Goal: Information Seeking & Learning: Learn about a topic

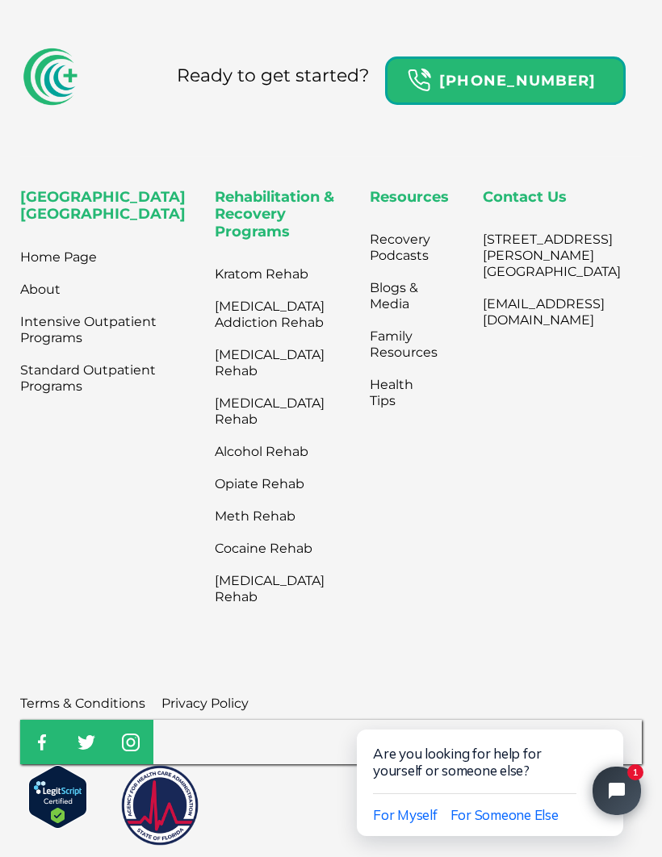
scroll to position [6193, 0]
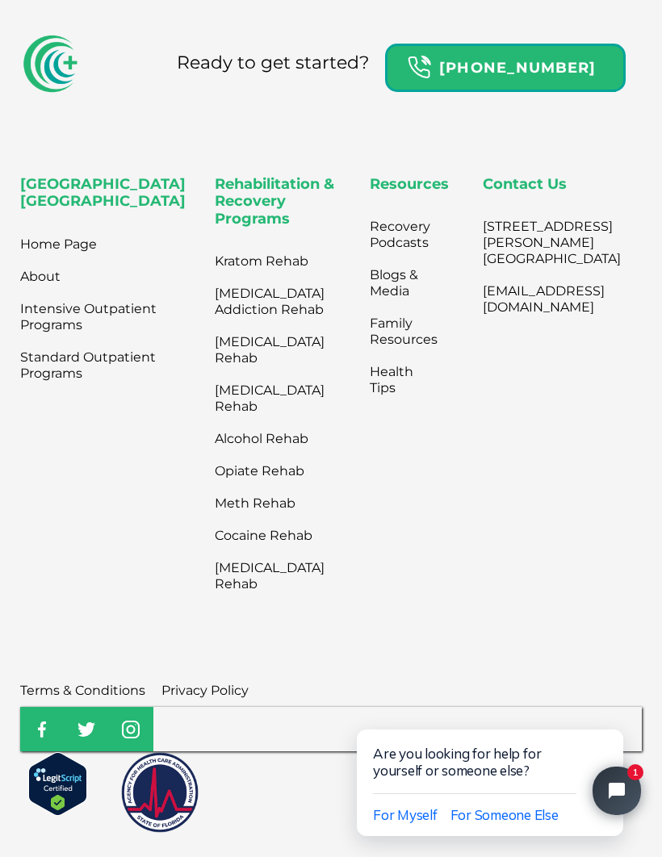
click at [43, 389] on link "Standard Outpatient Programs" at bounding box center [94, 365] width 149 height 48
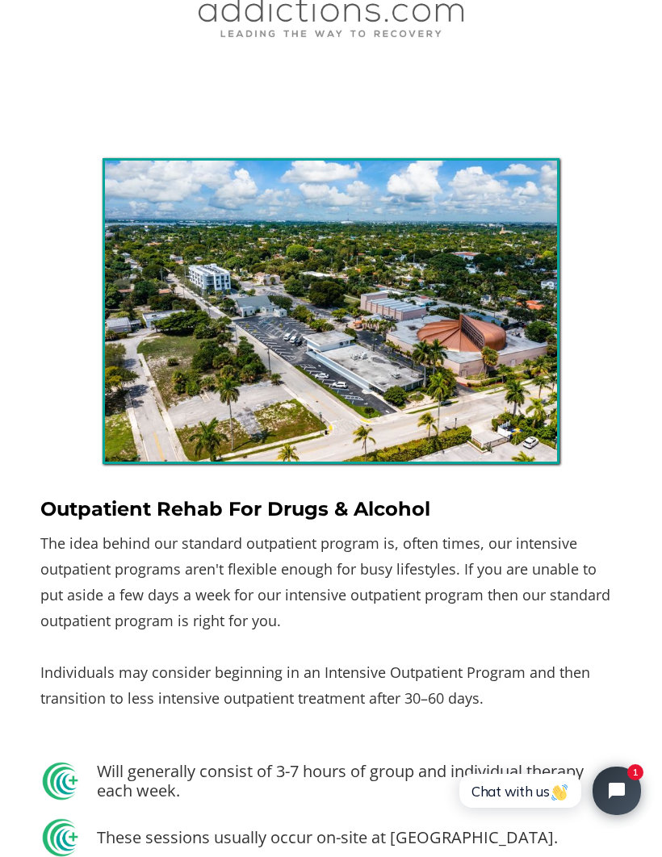
scroll to position [1090, 0]
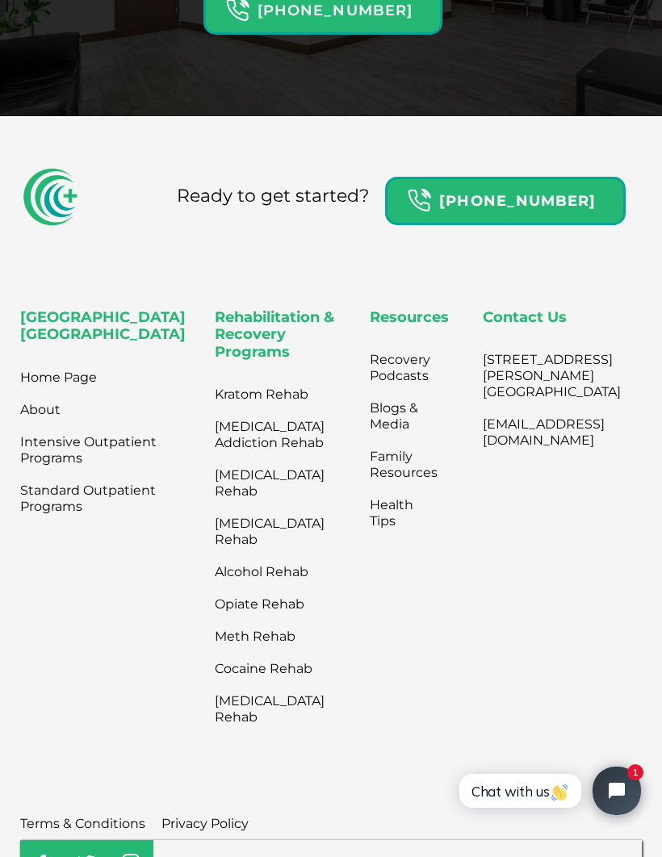
click at [43, 465] on link "Intensive Outpatient Programs" at bounding box center [94, 450] width 149 height 48
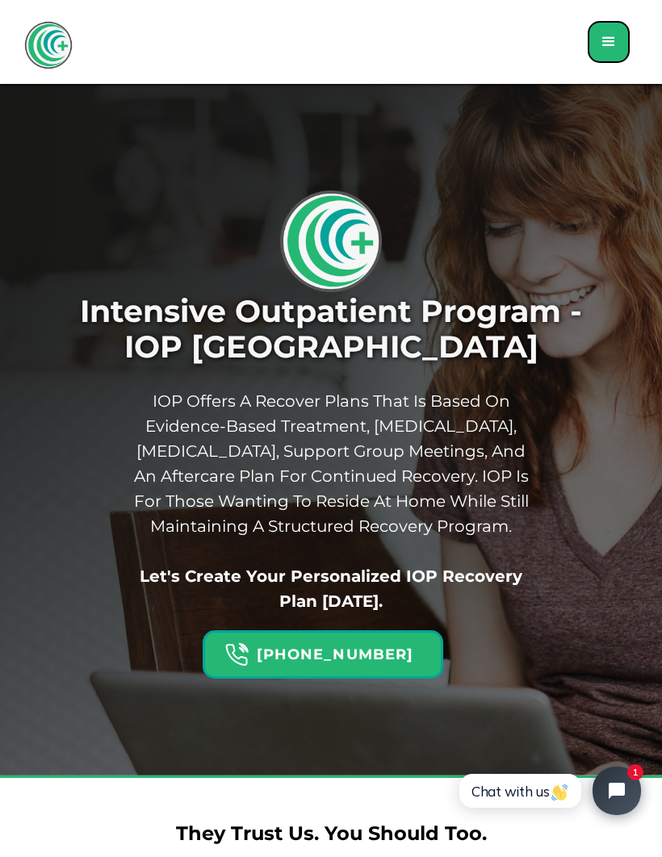
click at [585, 53] on div at bounding box center [331, 45] width 662 height 48
click at [611, 36] on div "menu" at bounding box center [608, 41] width 19 height 19
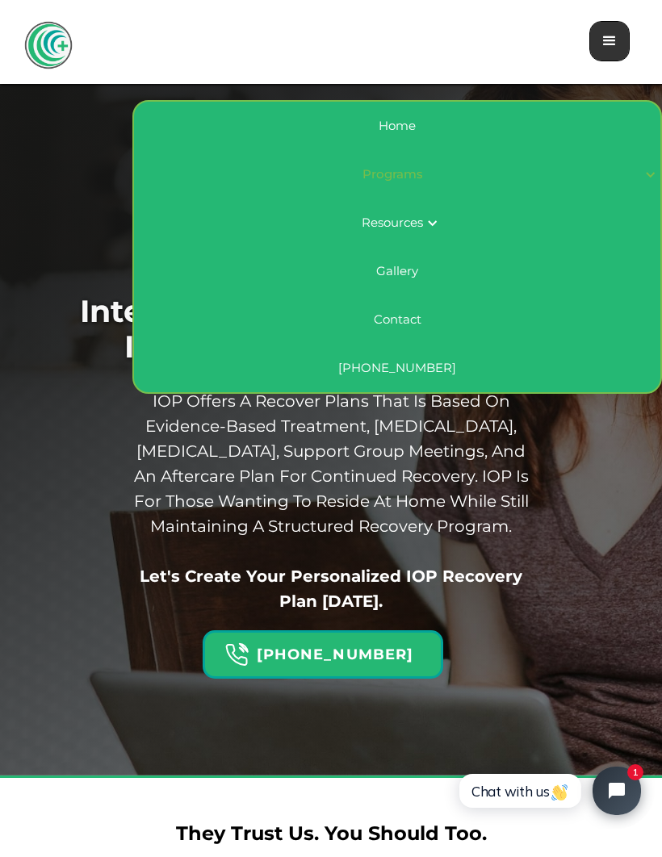
click at [397, 272] on link "Gallery" at bounding box center [397, 271] width 526 height 48
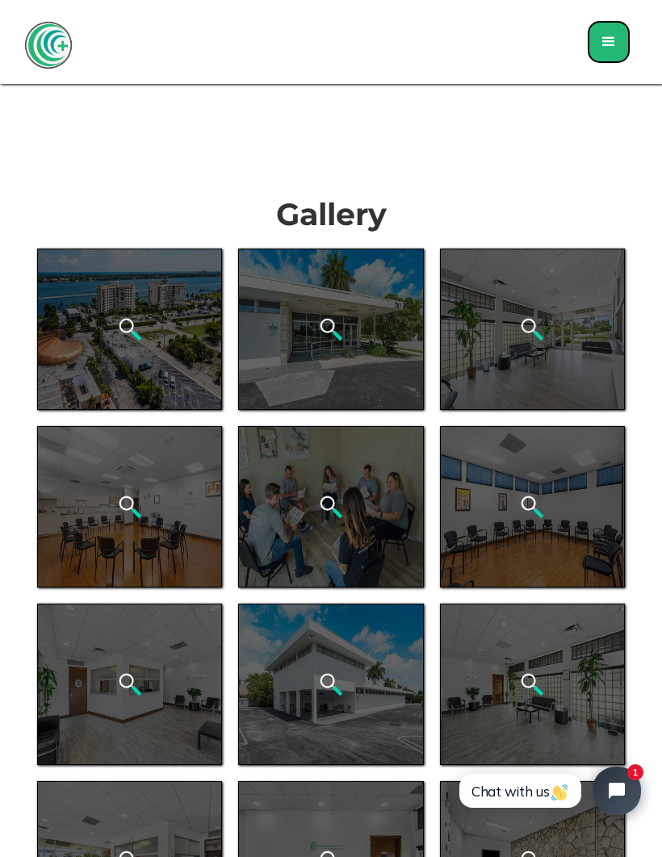
click at [88, 365] on div "open lightbox" at bounding box center [129, 329] width 185 height 161
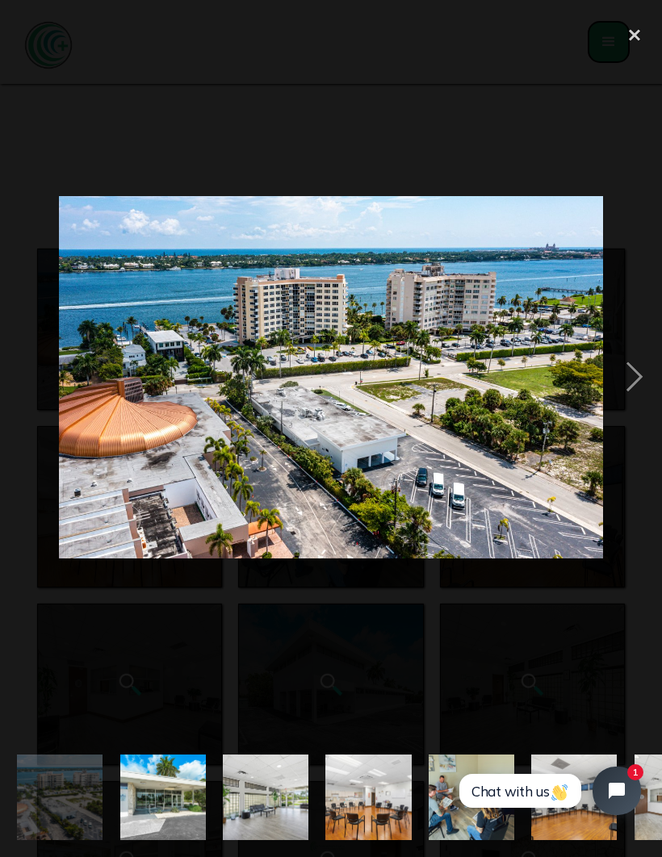
click at [630, 406] on div "next image" at bounding box center [634, 377] width 55 height 720
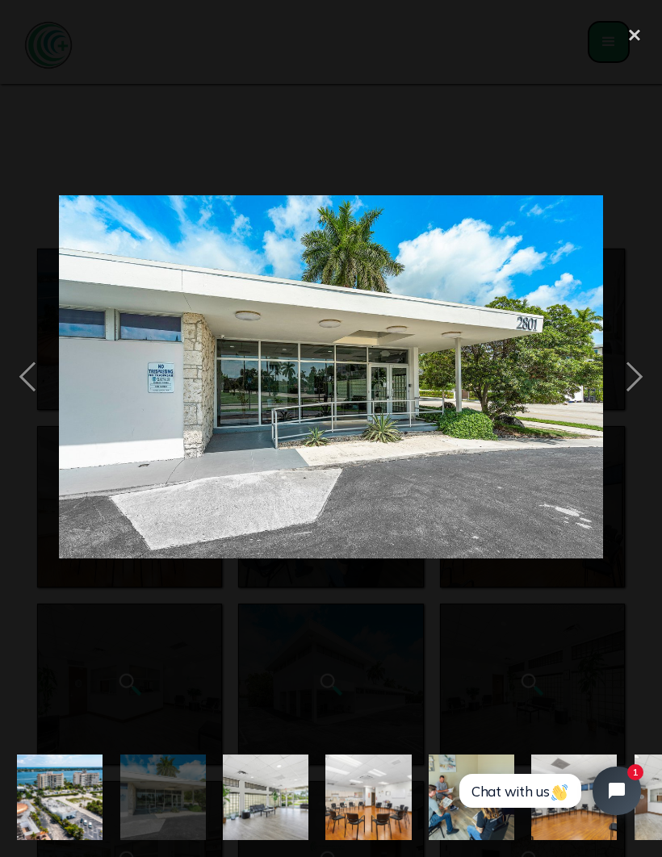
click at [626, 395] on div "next image" at bounding box center [634, 377] width 55 height 720
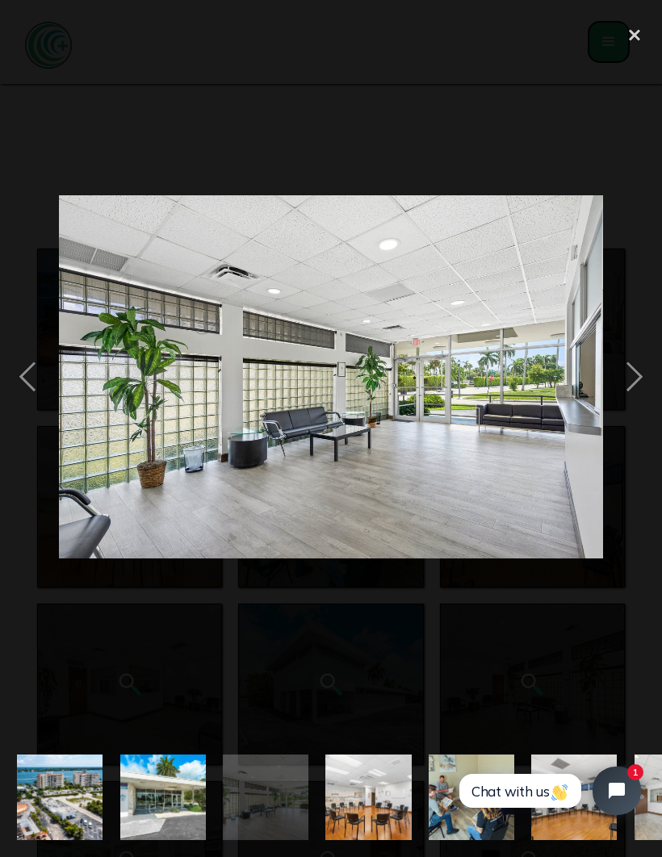
click at [623, 394] on div "next image" at bounding box center [634, 377] width 55 height 720
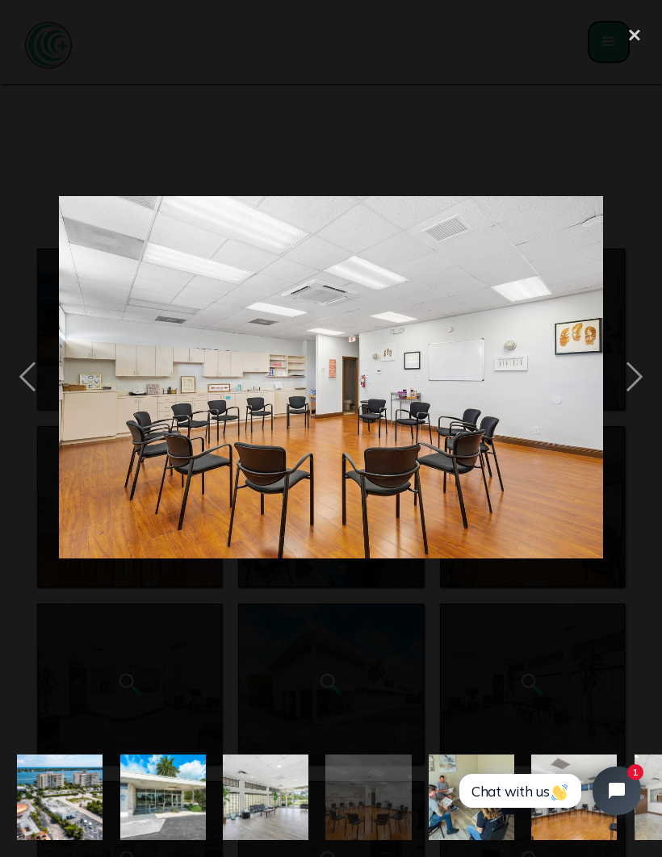
click at [632, 400] on div "next image" at bounding box center [634, 377] width 55 height 720
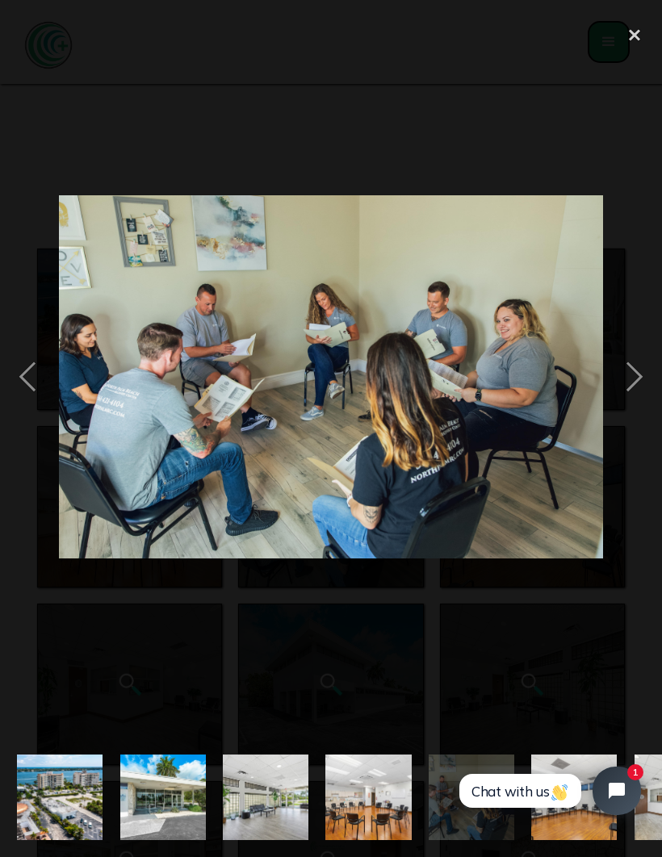
click at [632, 406] on div "next image" at bounding box center [634, 377] width 55 height 720
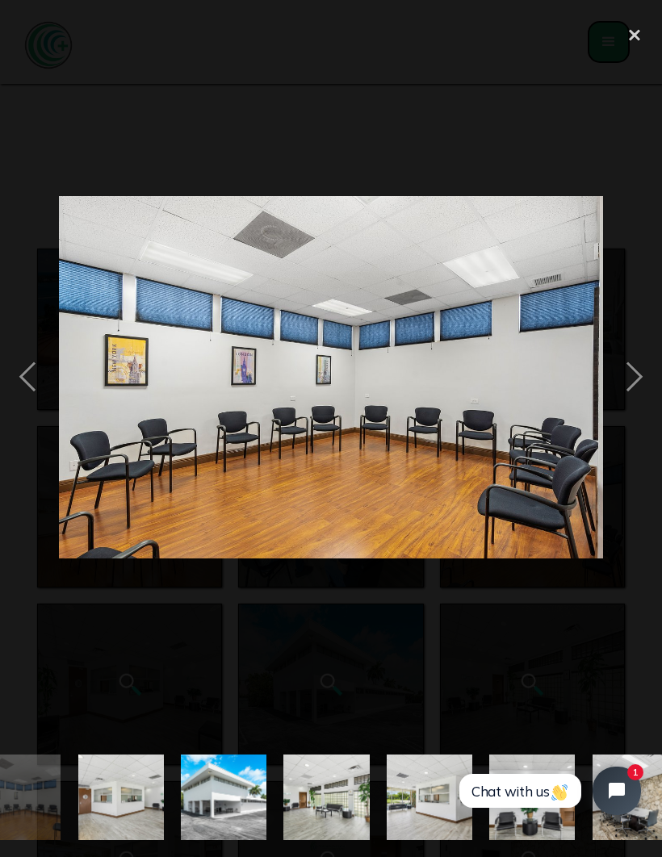
scroll to position [0, 557]
click at [635, 404] on div "next image" at bounding box center [634, 377] width 55 height 720
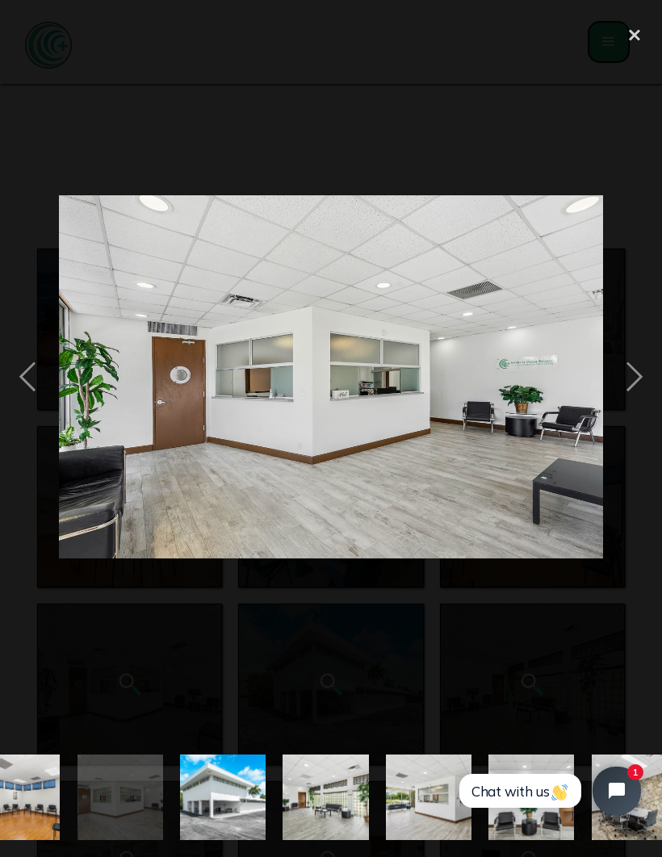
click at [641, 400] on div "next image" at bounding box center [634, 377] width 55 height 720
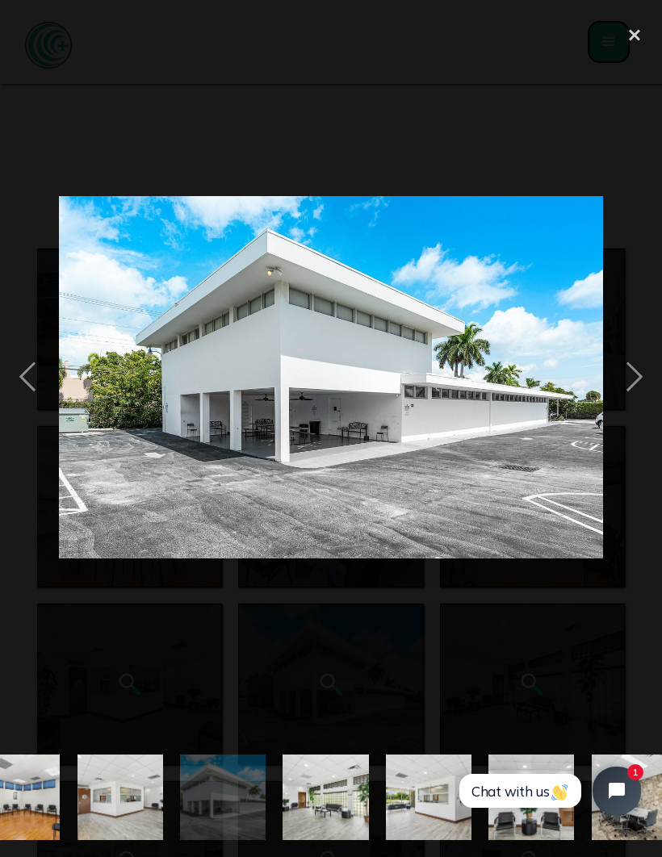
click at [622, 396] on div "next image" at bounding box center [634, 377] width 55 height 720
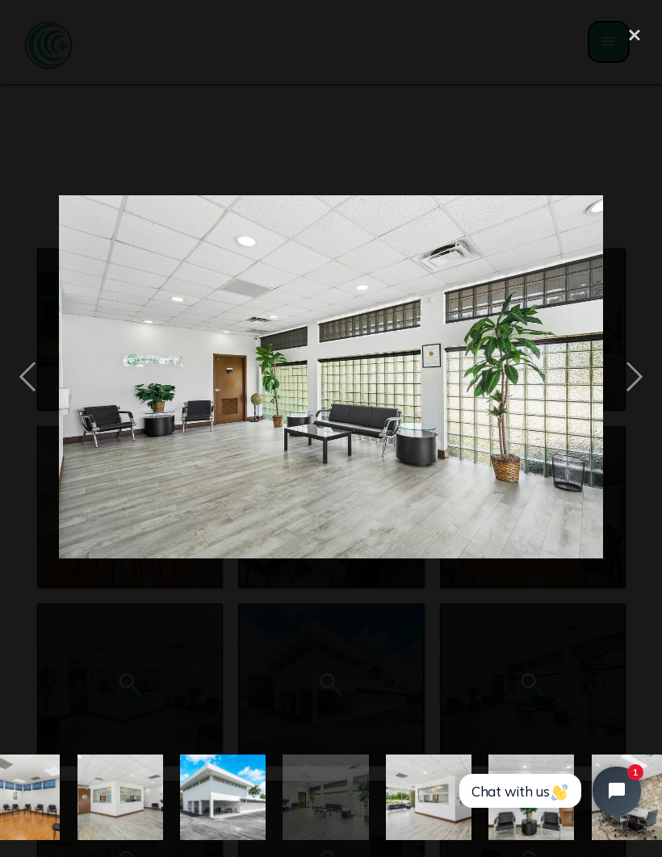
click at [628, 403] on div "next image" at bounding box center [634, 377] width 55 height 720
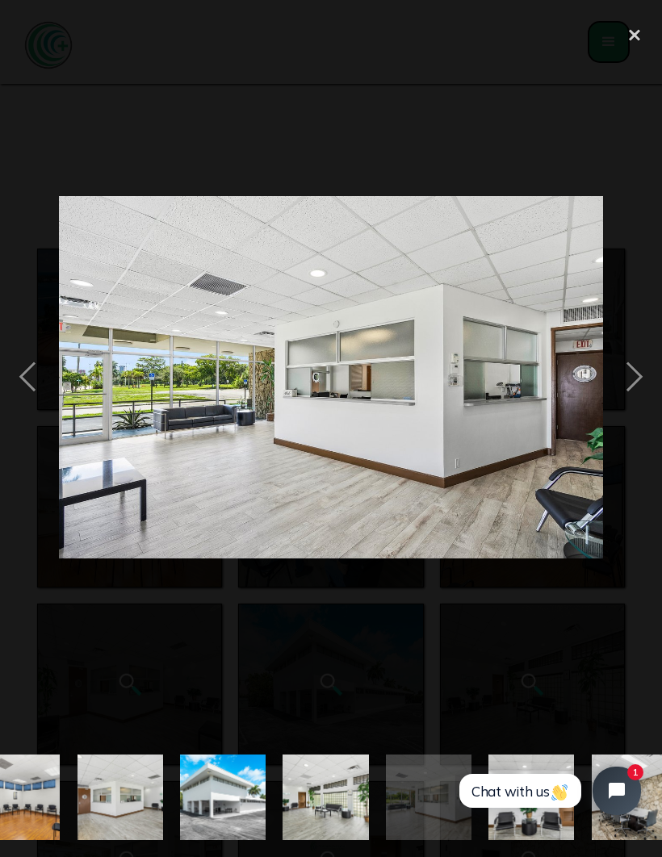
click at [628, 406] on div "next image" at bounding box center [634, 377] width 55 height 720
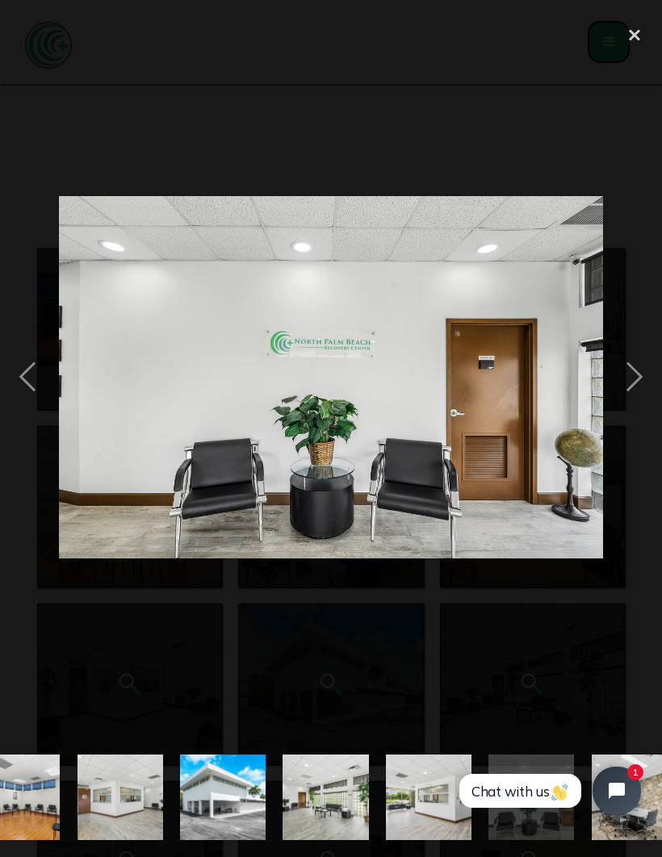
click at [637, 400] on div "next image" at bounding box center [634, 377] width 55 height 720
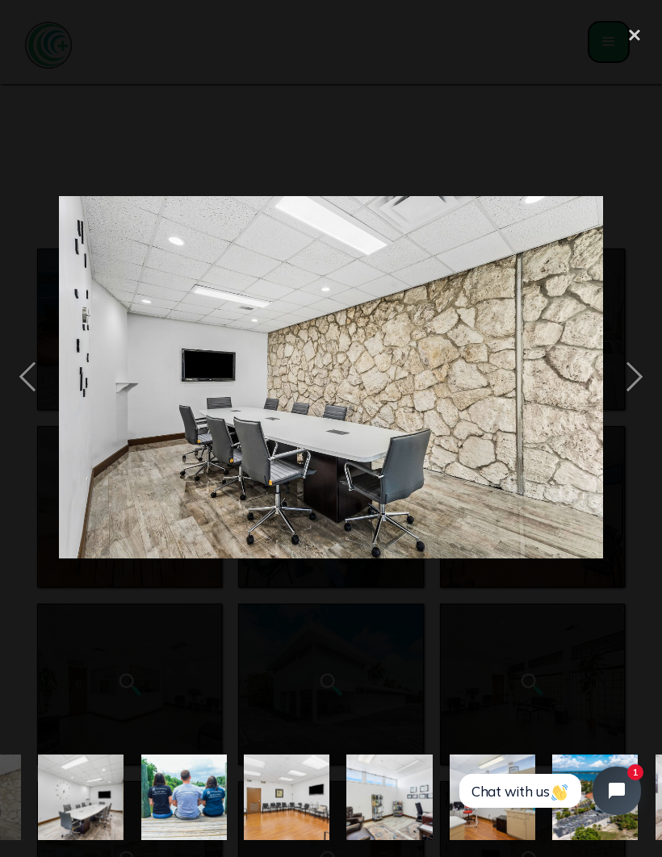
scroll to position [0, 1214]
click at [636, 408] on div "next image" at bounding box center [634, 377] width 55 height 720
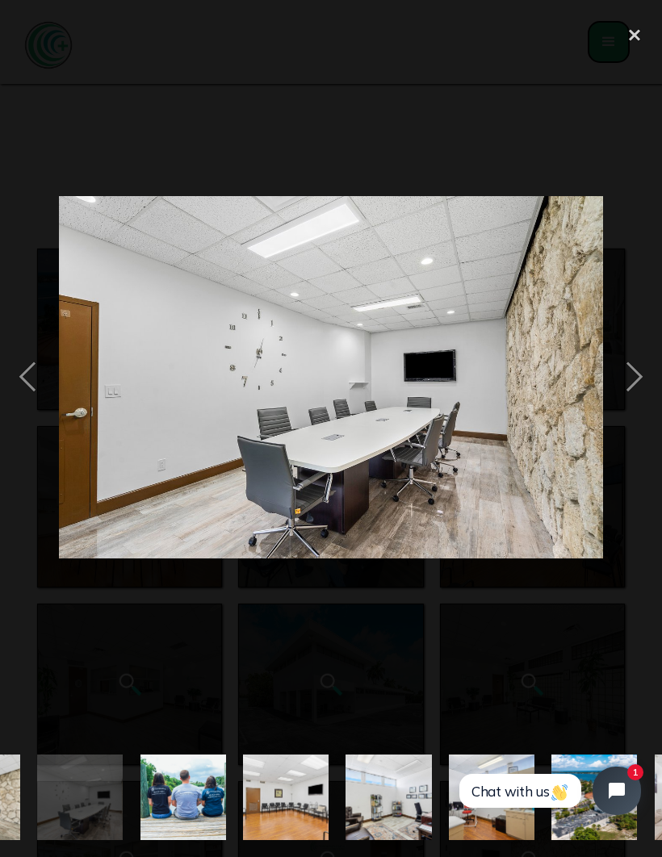
click at [630, 400] on div "next image" at bounding box center [634, 377] width 55 height 720
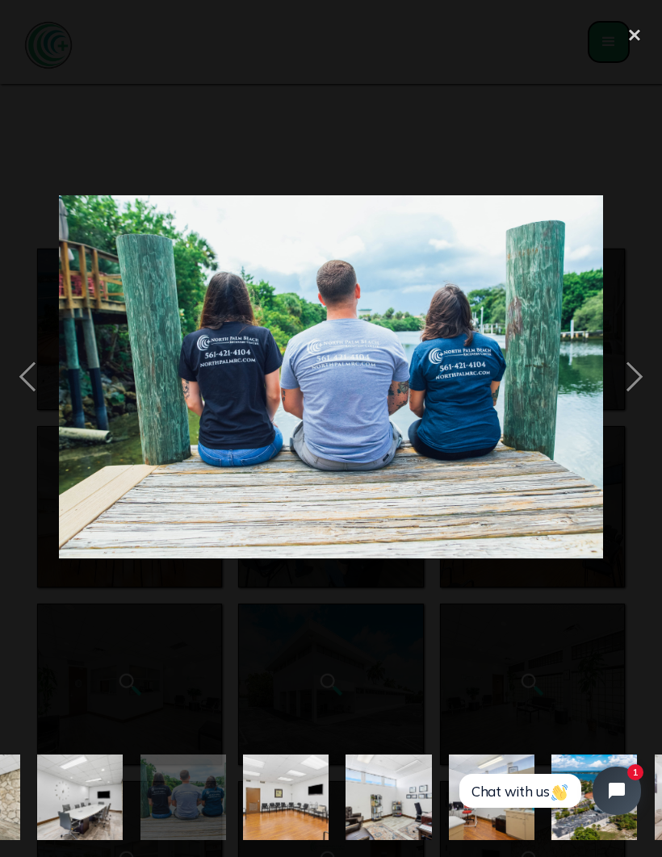
click at [634, 400] on div "next image" at bounding box center [634, 377] width 55 height 720
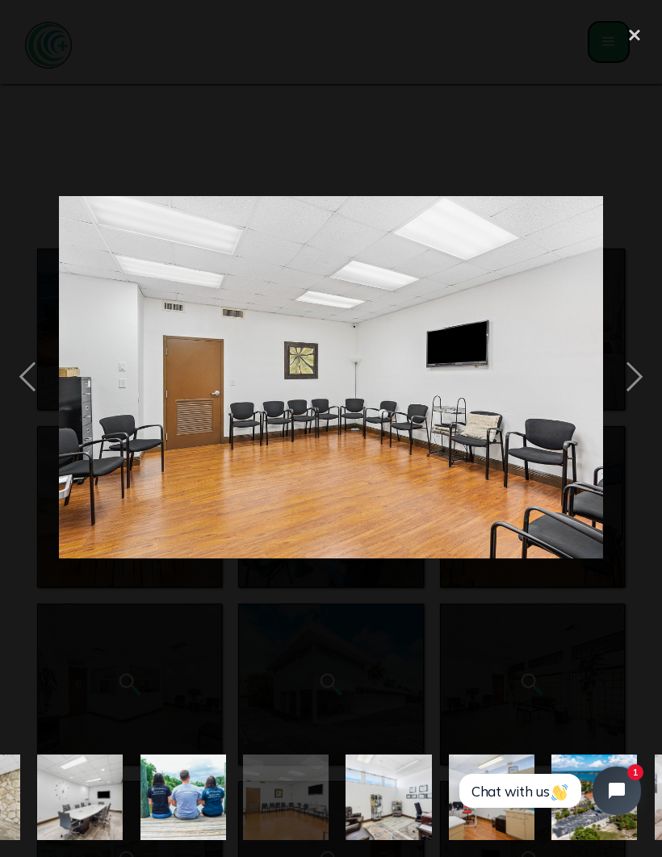
click at [632, 404] on div "next image" at bounding box center [634, 377] width 55 height 720
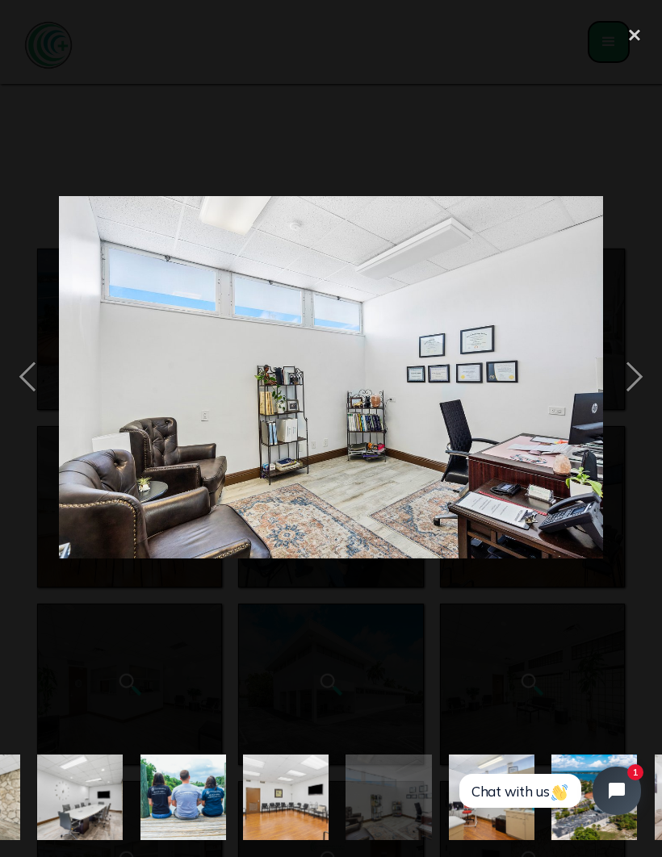
click at [635, 407] on div "next image" at bounding box center [634, 377] width 55 height 720
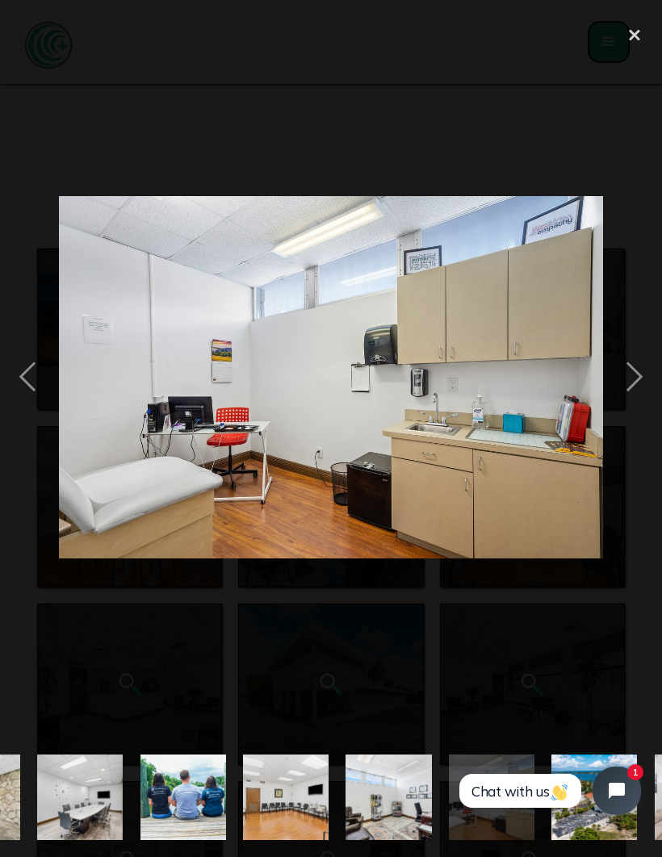
click at [634, 406] on div "next image" at bounding box center [634, 377] width 55 height 720
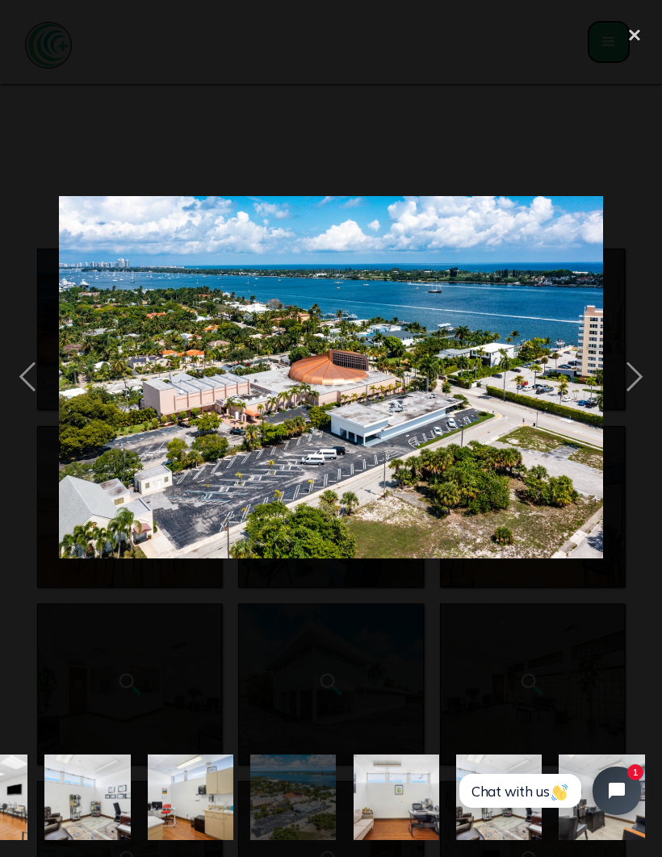
scroll to position [0, 1656]
click at [638, 404] on div "next image" at bounding box center [634, 377] width 55 height 720
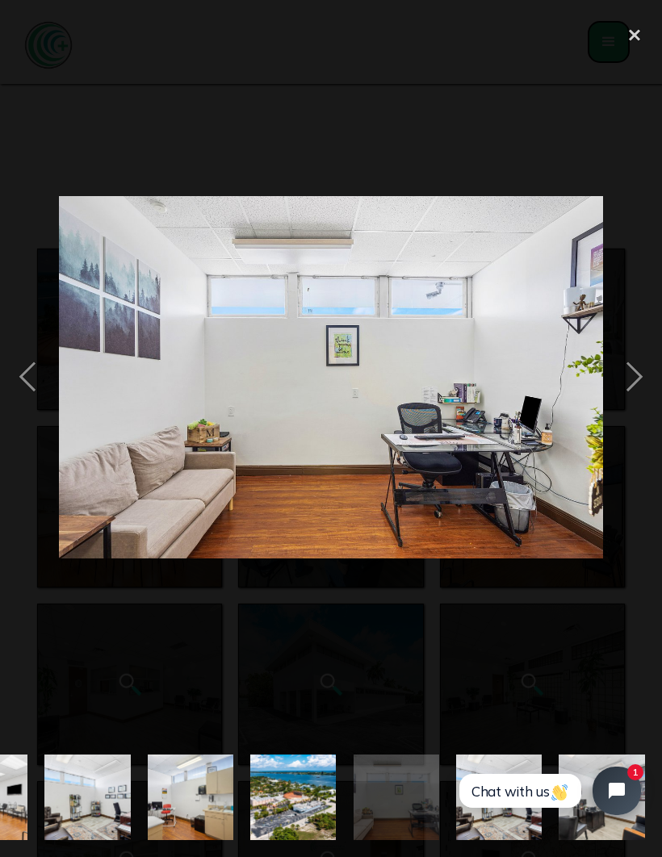
click at [634, 400] on div "next image" at bounding box center [634, 377] width 55 height 720
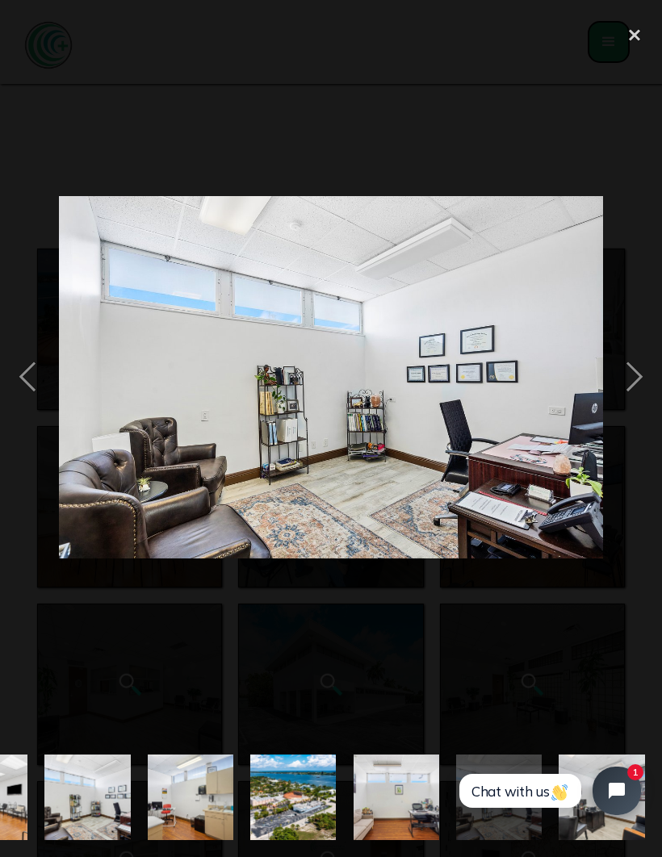
click at [625, 410] on div "next image" at bounding box center [634, 377] width 55 height 720
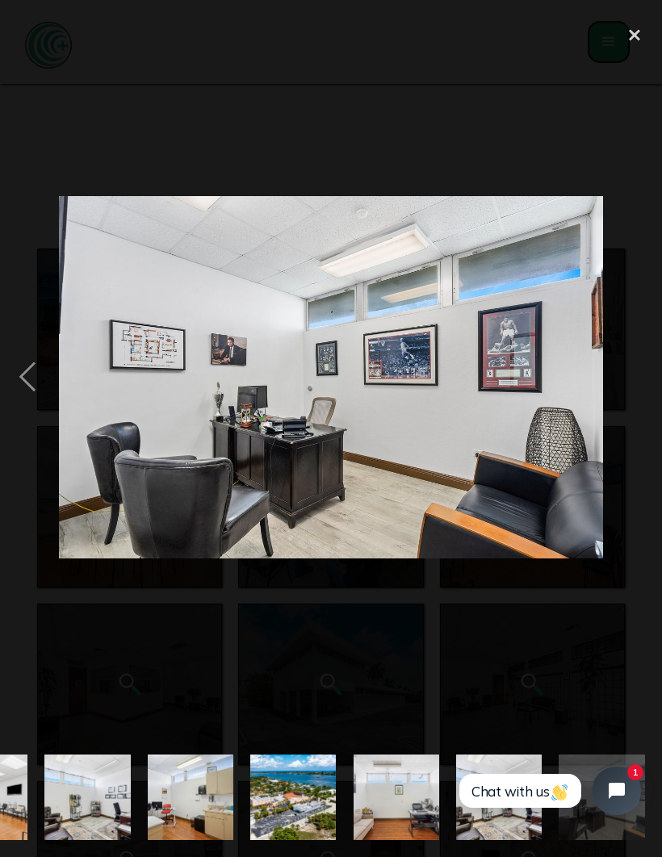
click at [626, 32] on div "close lightbox" at bounding box center [634, 35] width 55 height 36
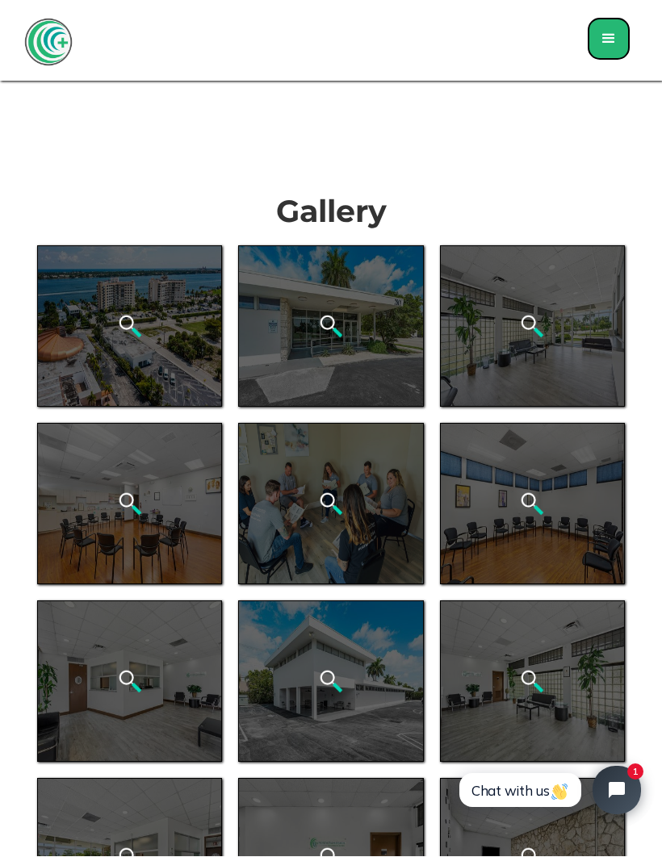
scroll to position [0, 0]
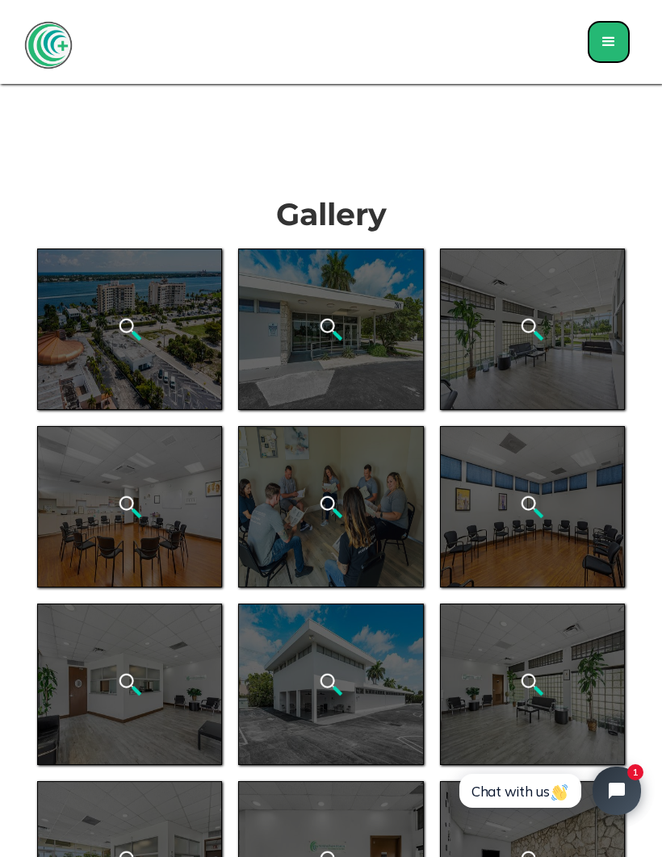
click at [611, 44] on div "menu" at bounding box center [608, 41] width 19 height 19
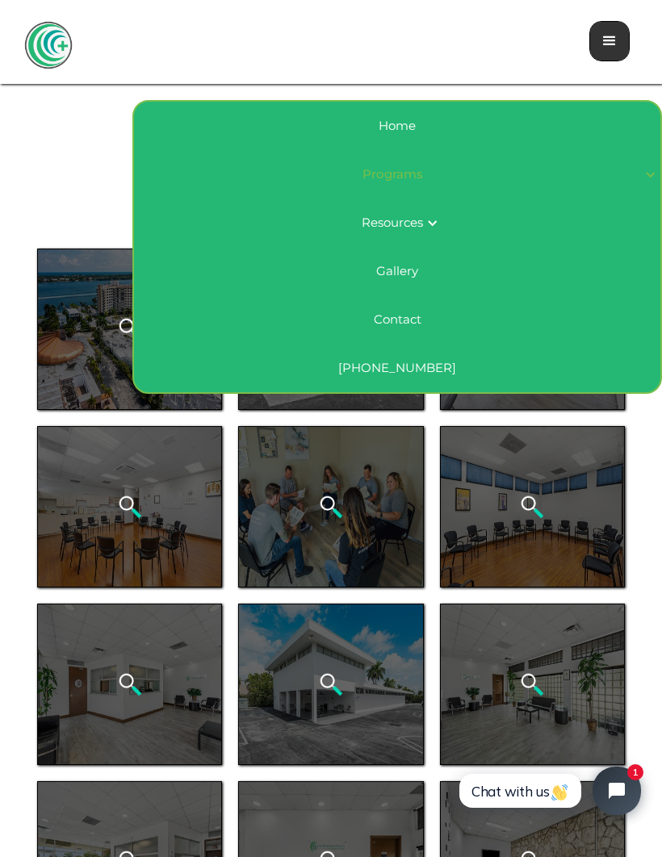
click at [431, 217] on div at bounding box center [432, 223] width 12 height 12
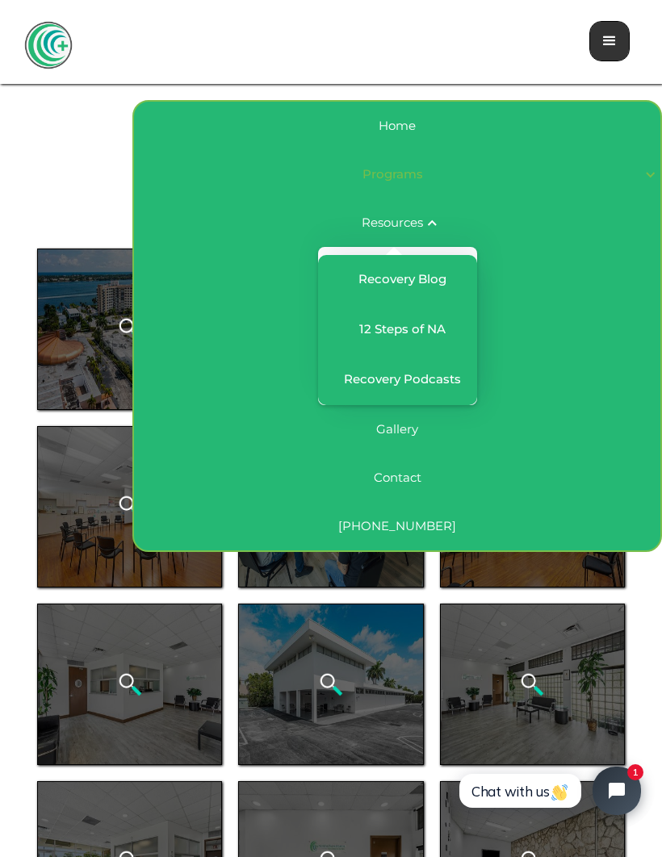
click at [628, 325] on div "Resources Recovery Blog 12 Steps of NA Recovery Podcasts" at bounding box center [397, 302] width 526 height 207
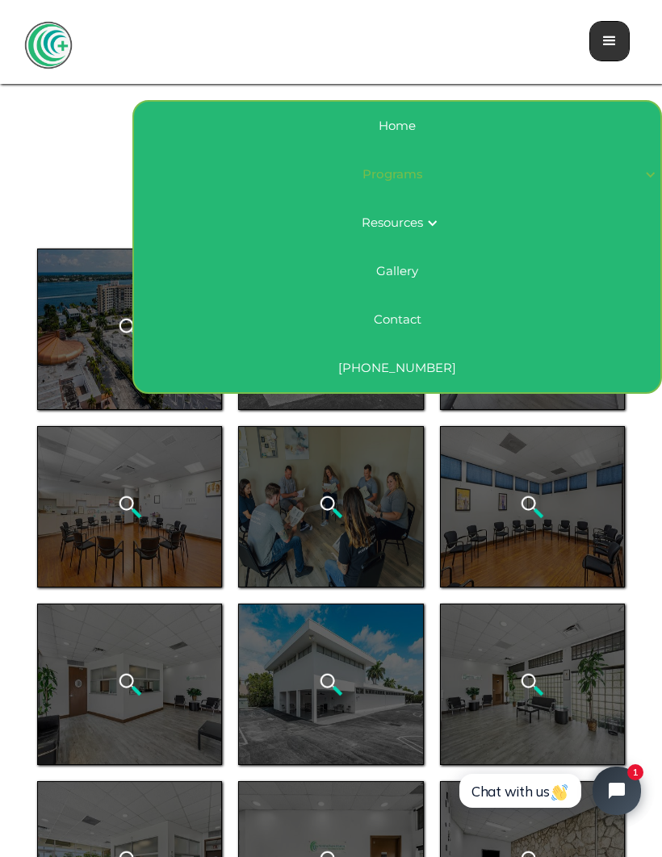
click at [387, 140] on link "Home" at bounding box center [397, 126] width 526 height 48
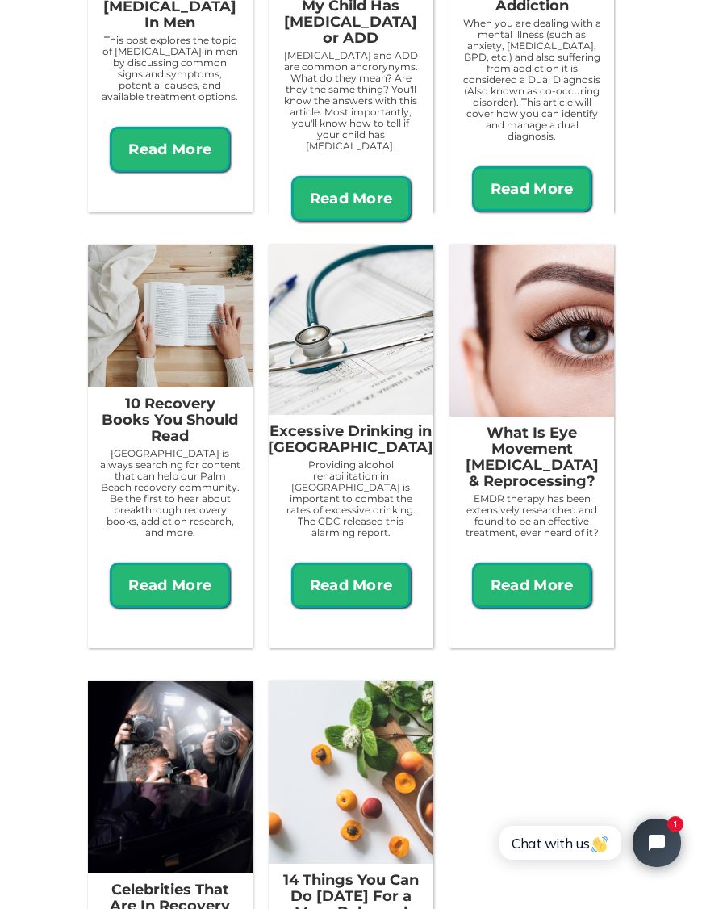
scroll to position [1952, 0]
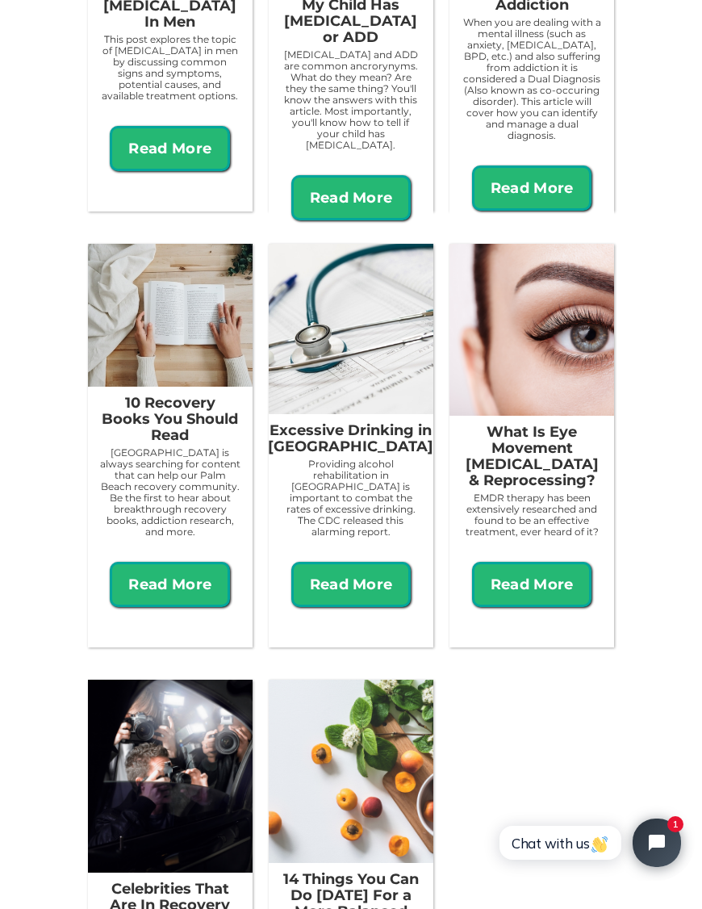
click at [159, 567] on link "Read More" at bounding box center [170, 584] width 120 height 45
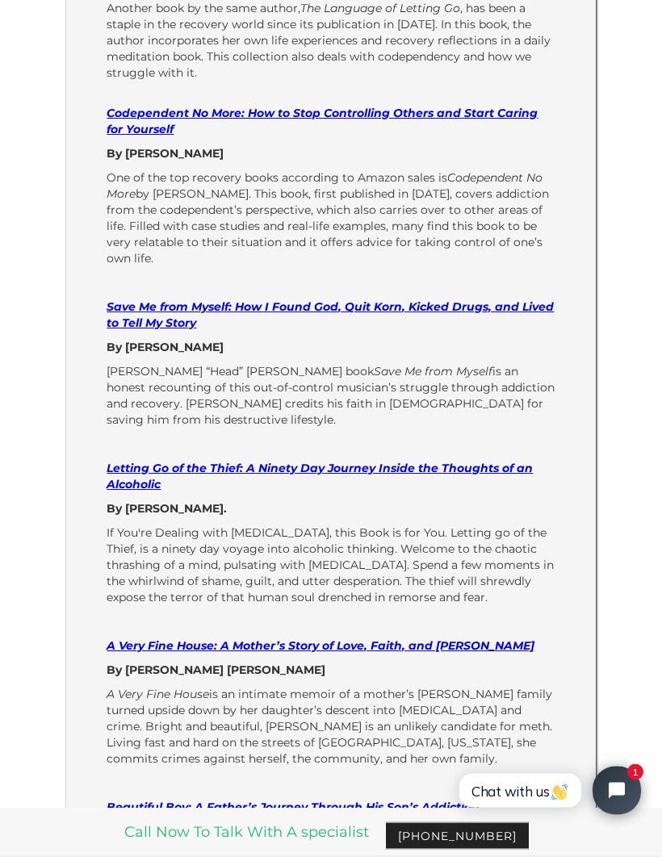
scroll to position [905, 0]
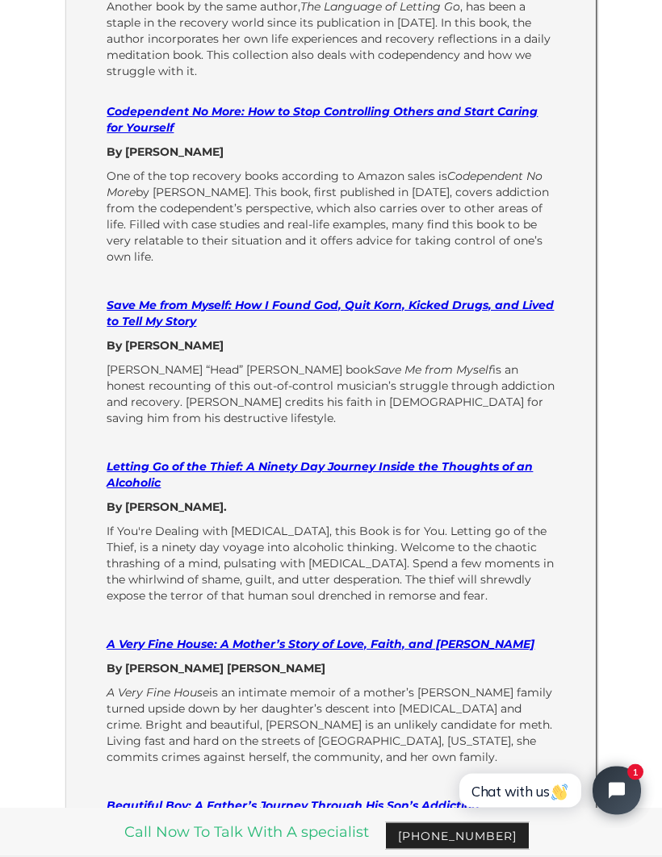
click at [48, 289] on div "Here are 10 books that are incredible for those who want to overcome addiction …" at bounding box center [331, 657] width 588 height 2236
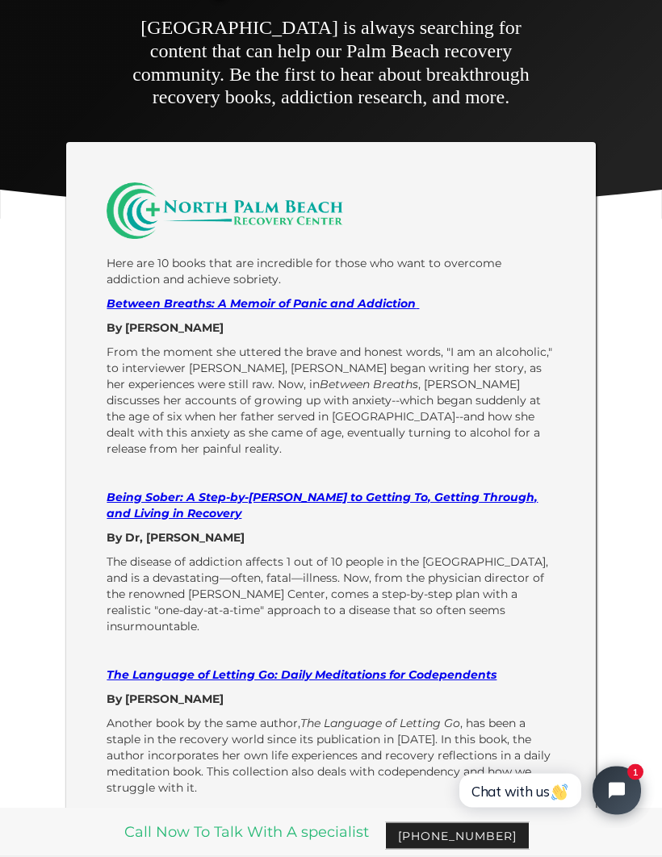
scroll to position [171, 0]
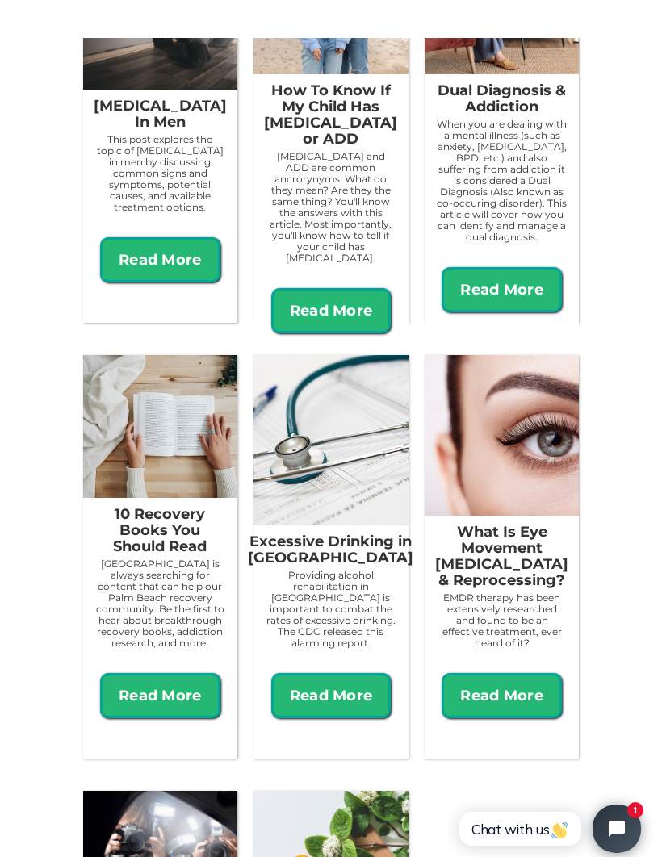
scroll to position [1845, 0]
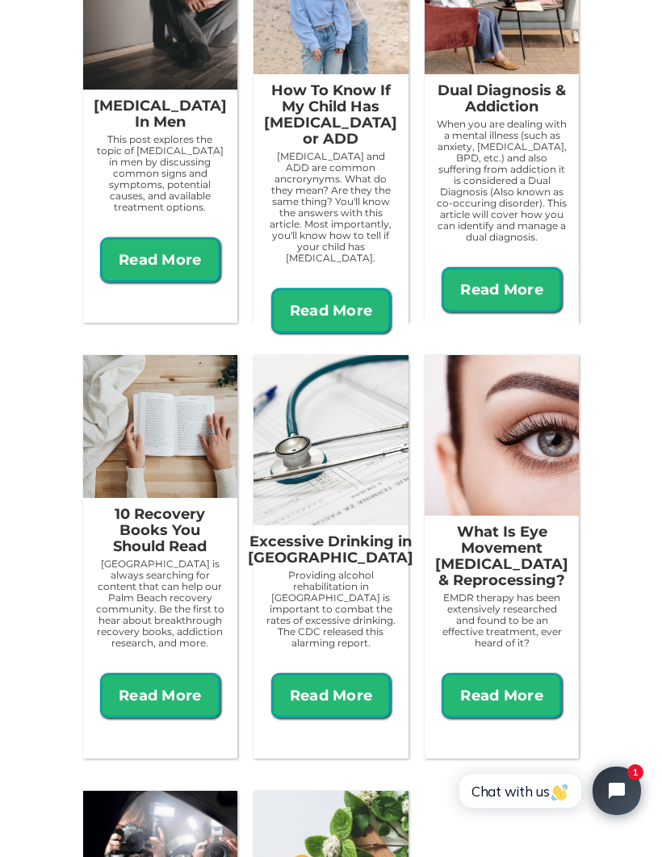
click at [526, 683] on link "Read More" at bounding box center [501, 695] width 120 height 45
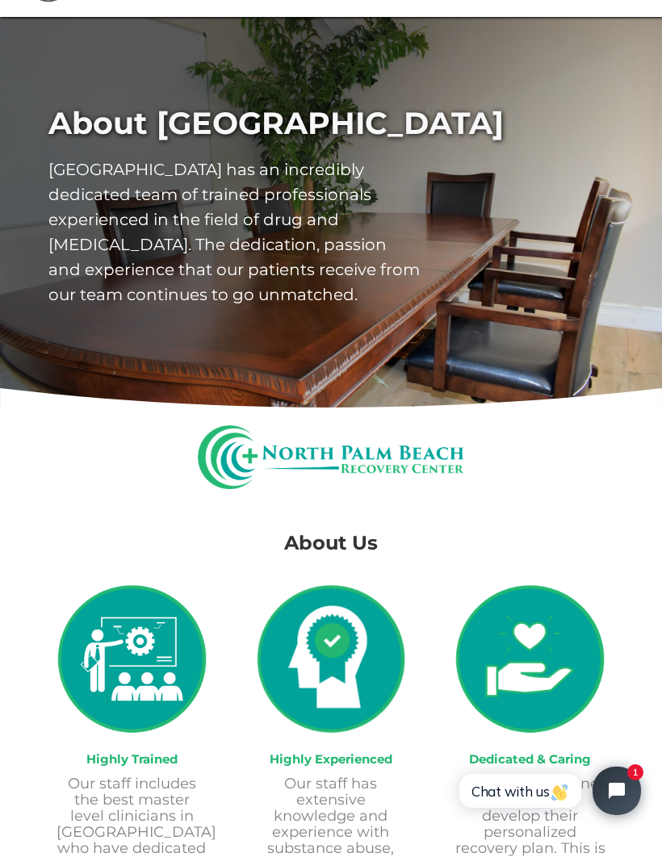
scroll to position [0, 0]
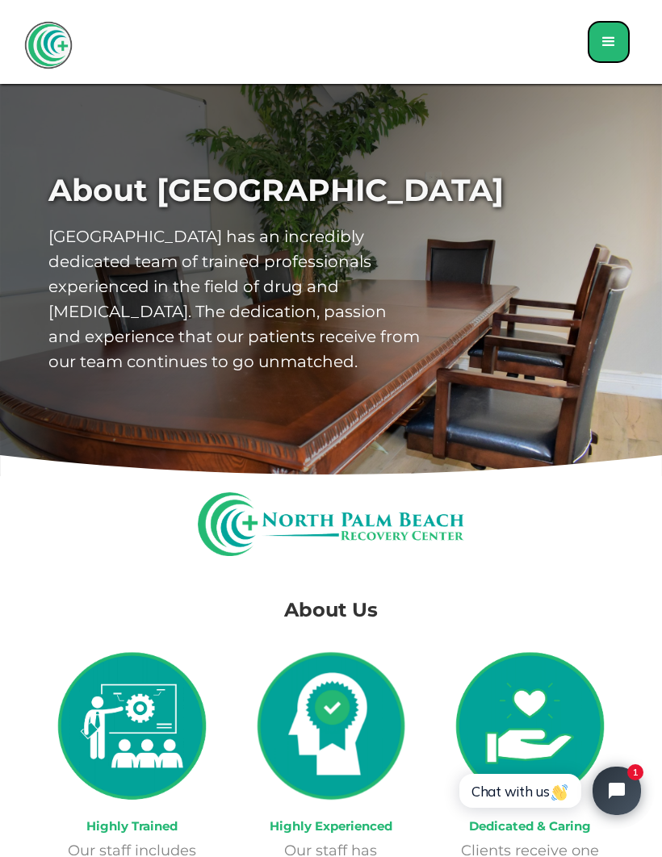
click at [606, 44] on div "menu" at bounding box center [608, 41] width 19 height 19
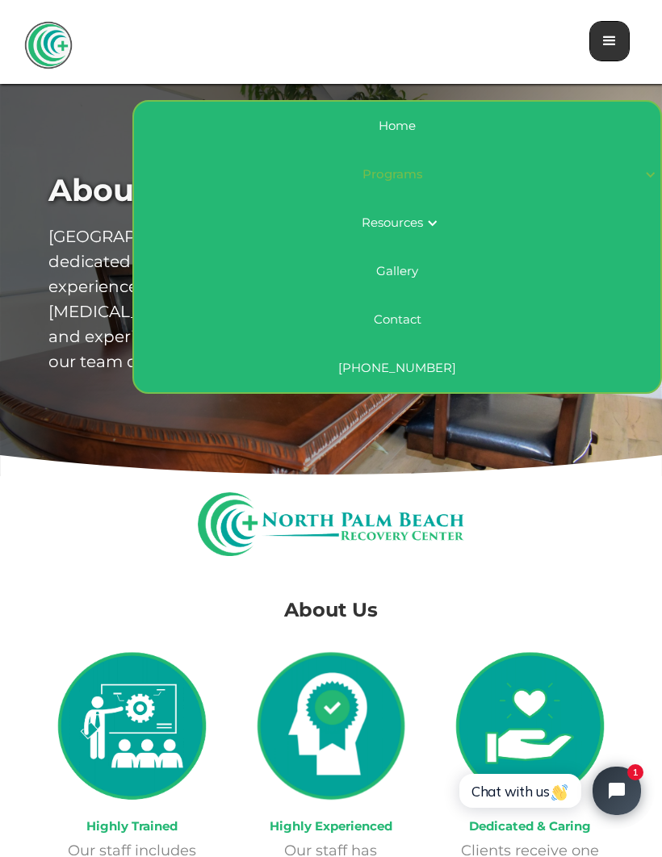
click at [515, 162] on div "Programs" at bounding box center [397, 174] width 526 height 48
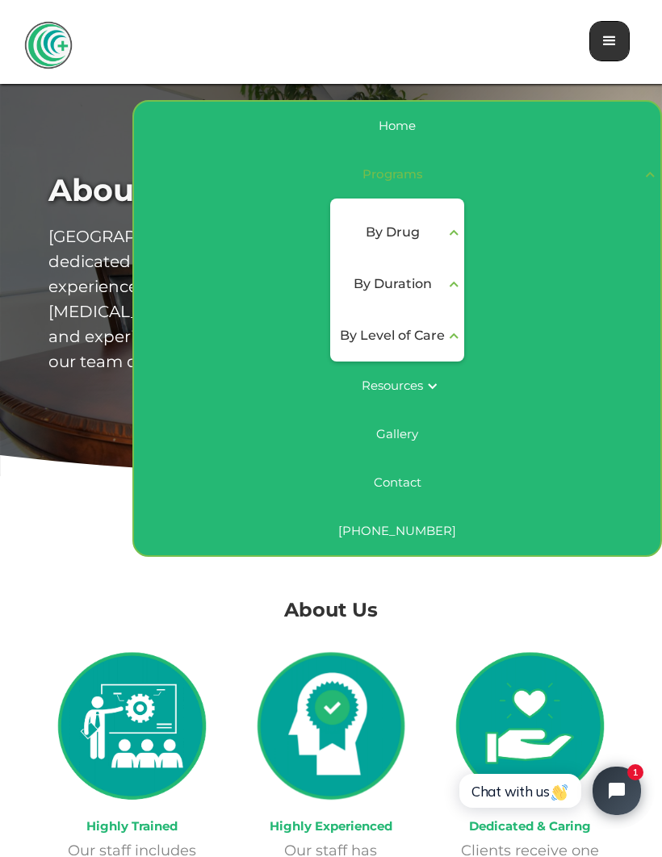
click at [437, 337] on div "By Level of Care" at bounding box center [392, 335] width 105 height 19
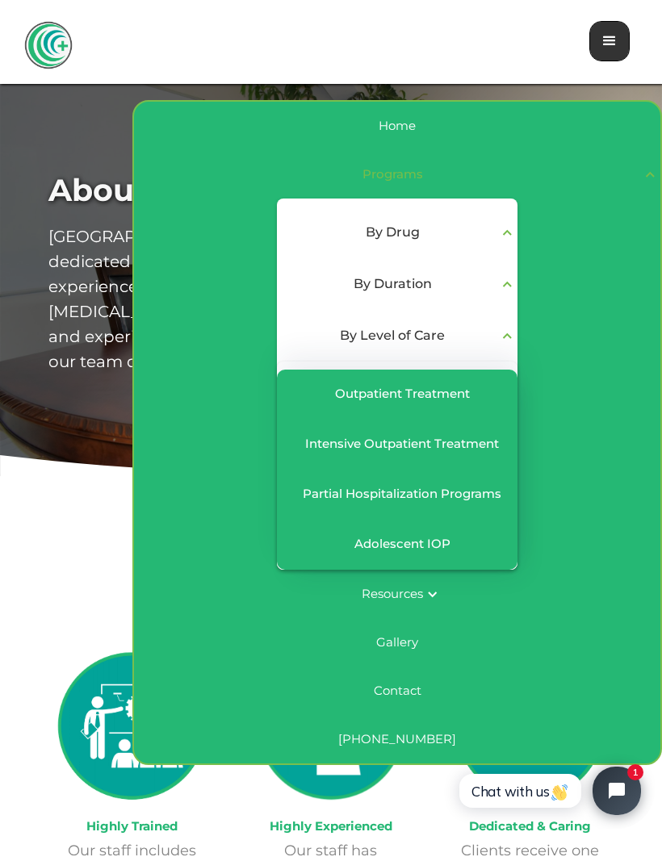
click at [487, 453] on div "Intensive Outpatient Treatment" at bounding box center [397, 445] width 208 height 18
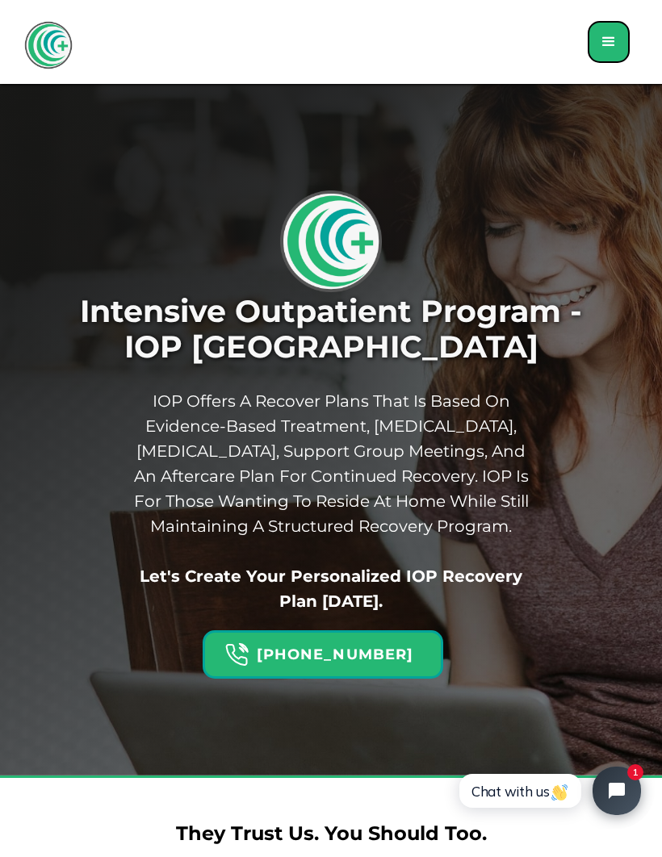
click at [609, 43] on div "menu" at bounding box center [608, 41] width 19 height 19
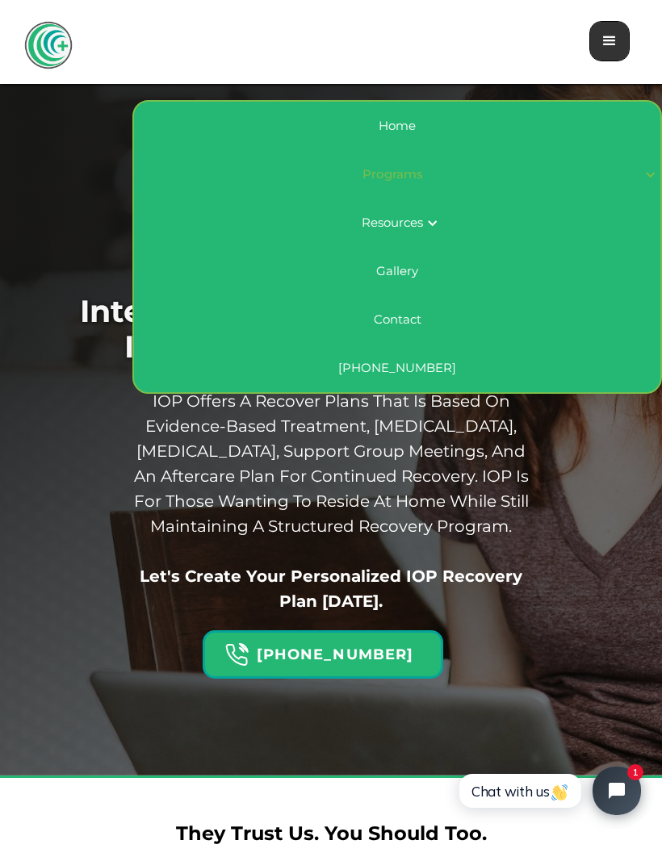
click at [410, 177] on div "Programs" at bounding box center [392, 174] width 497 height 16
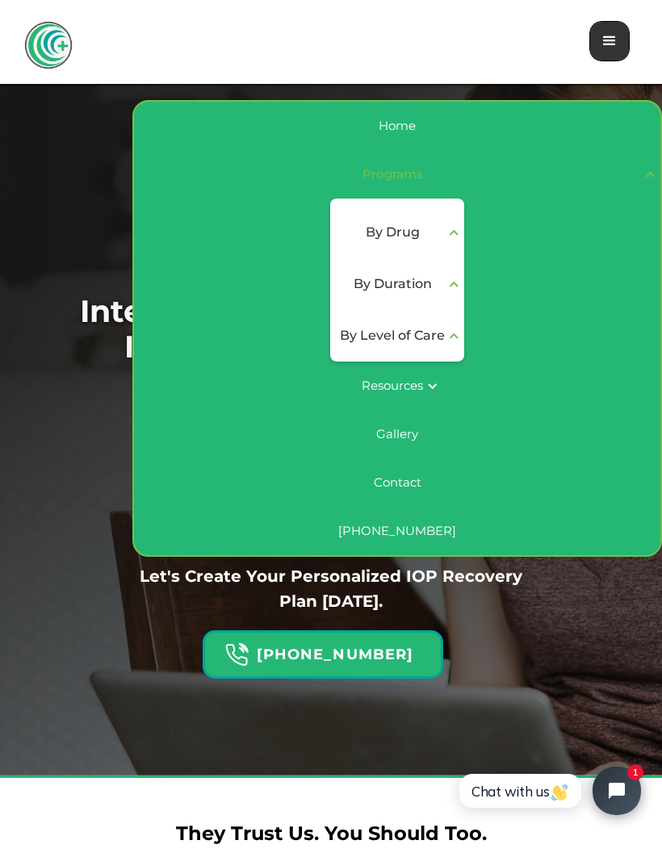
click at [441, 336] on div "By Level of Care" at bounding box center [392, 335] width 105 height 19
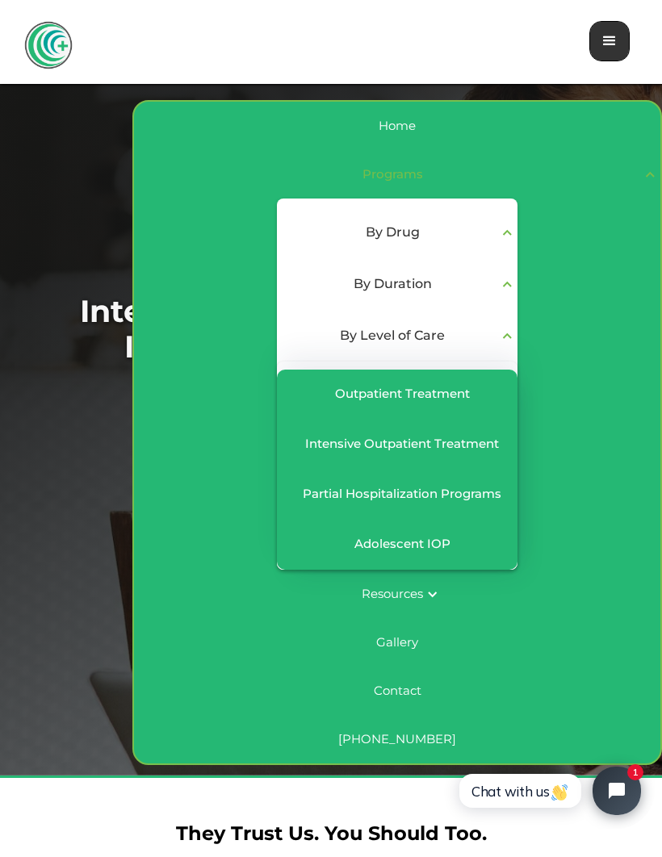
click at [476, 500] on div "Partial Hospitalization Programs" at bounding box center [402, 494] width 199 height 16
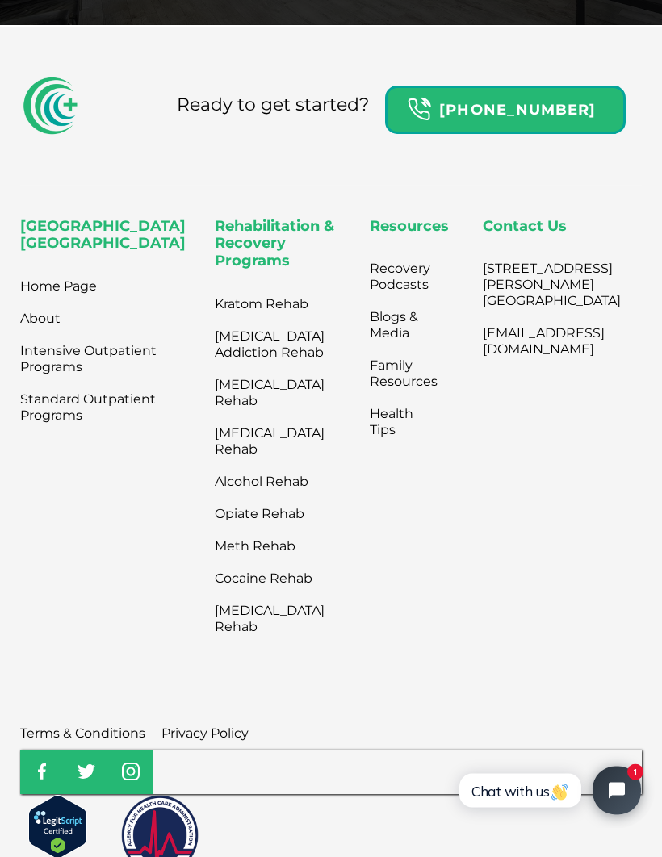
scroll to position [6190, 0]
click at [383, 253] on link "Recovery Podcasts" at bounding box center [404, 277] width 68 height 48
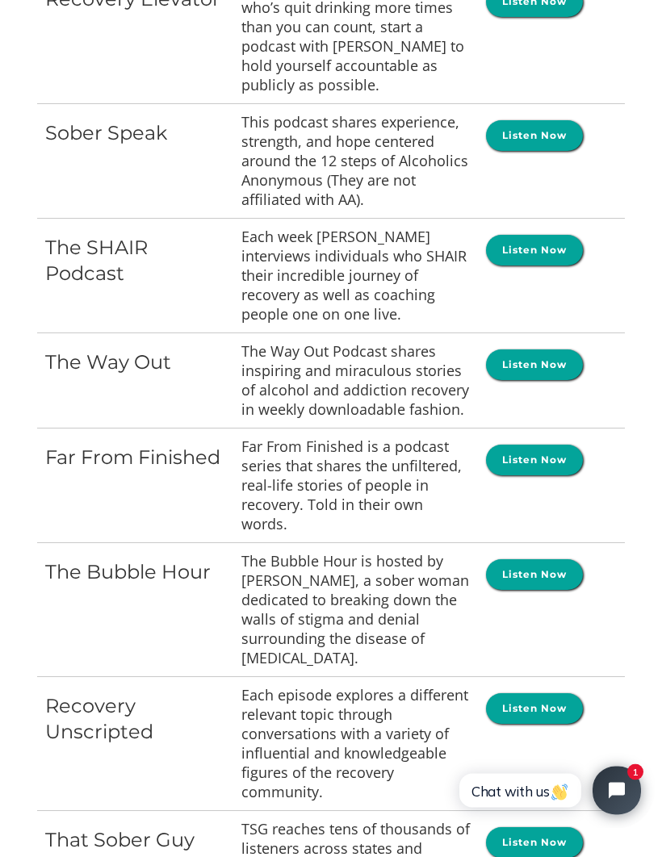
scroll to position [806, 0]
